Goal: Ask a question

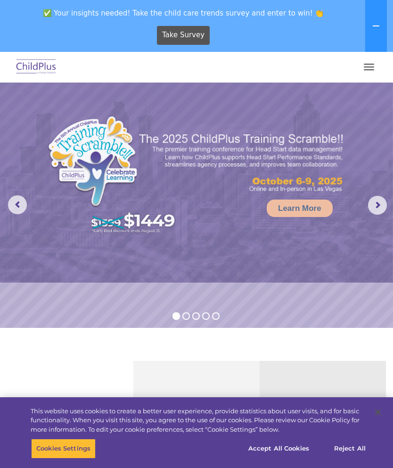
select select "MEDIUM"
click at [370, 71] on button "button" at bounding box center [369, 66] width 20 height 15
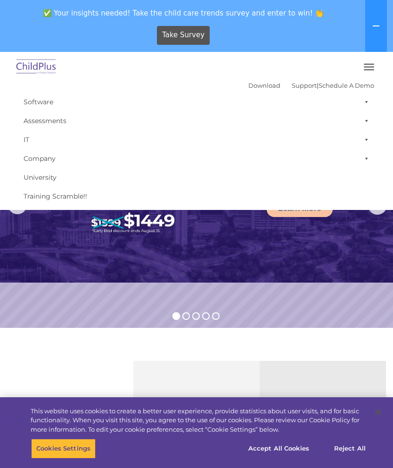
click at [25, 147] on link "IT" at bounding box center [197, 139] width 356 height 19
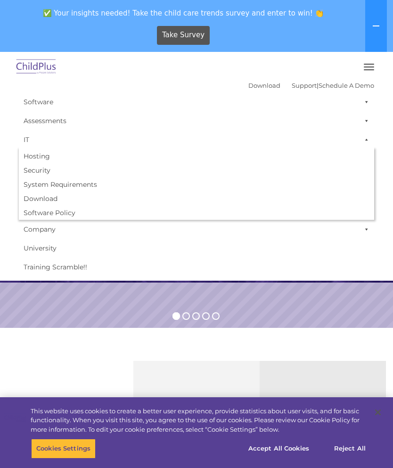
click at [38, 102] on link "Software" at bounding box center [197, 101] width 356 height 19
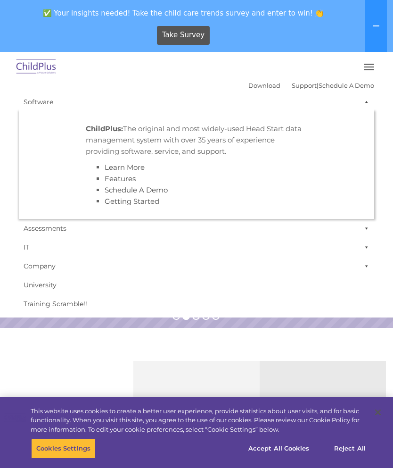
click at [363, 74] on button "button" at bounding box center [369, 66] width 20 height 15
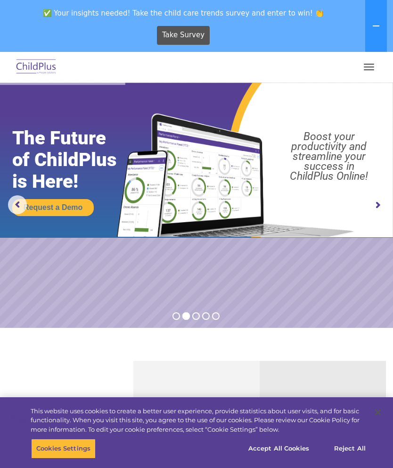
click at [370, 68] on button "button" at bounding box center [369, 66] width 20 height 15
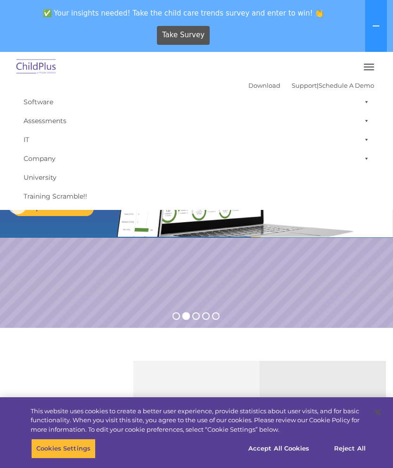
click at [296, 87] on link "Support" at bounding box center [304, 86] width 25 height 8
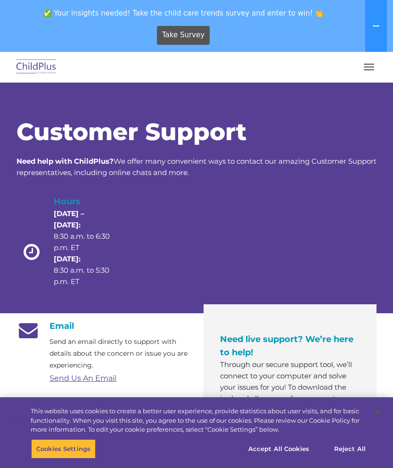
click at [364, 69] on button "button" at bounding box center [369, 66] width 20 height 15
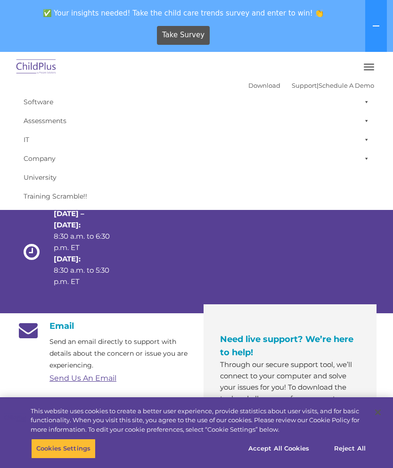
click at [35, 122] on link "Assessments" at bounding box center [197, 120] width 356 height 19
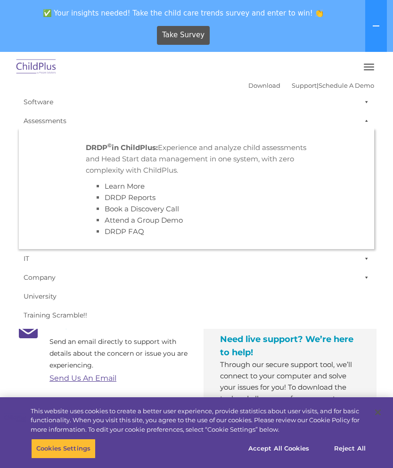
click at [34, 280] on link "Company" at bounding box center [197, 277] width 356 height 19
